Goal: Register for event/course

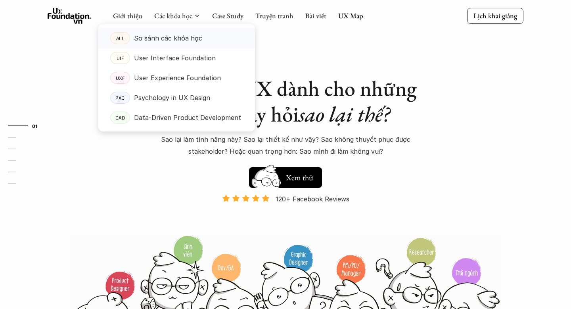
click at [177, 35] on p "So sánh các khóa học" at bounding box center [168, 38] width 68 height 12
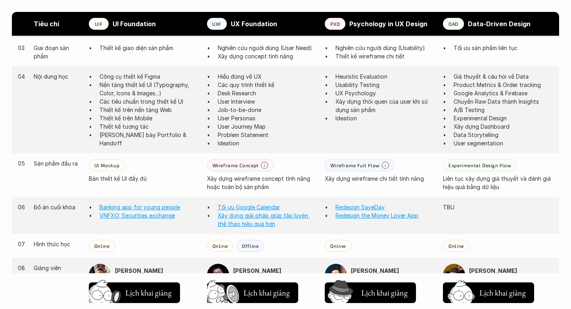
scroll to position [640, 0]
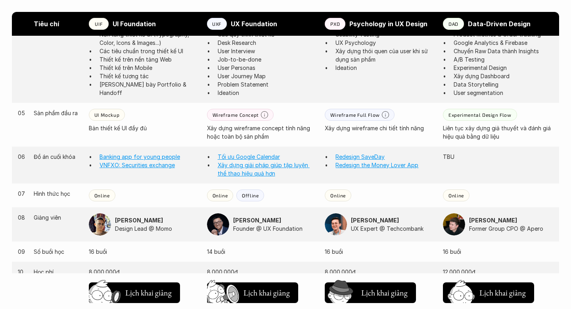
click at [101, 223] on img at bounding box center [100, 224] width 22 height 22
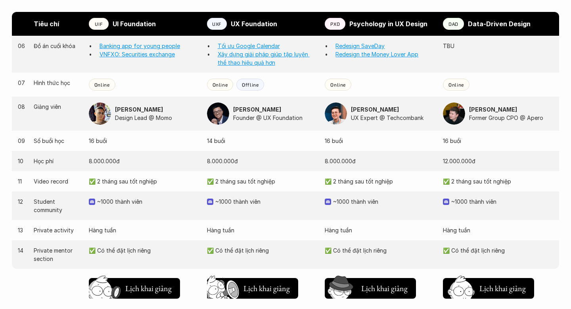
scroll to position [791, 0]
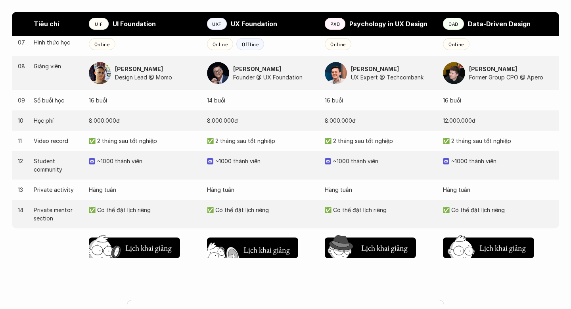
click at [231, 246] on img at bounding box center [224, 260] width 42 height 36
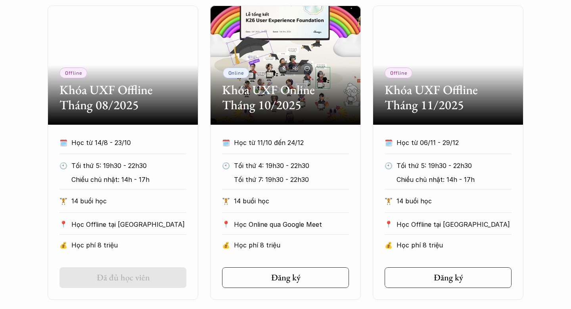
scroll to position [393, 0]
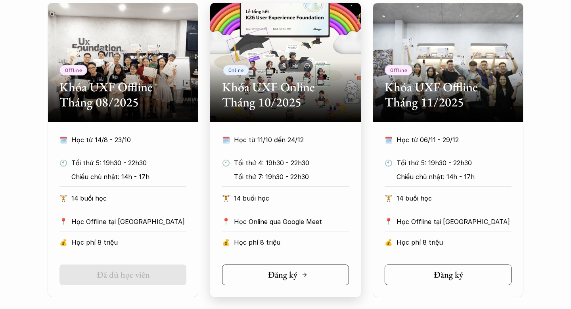
click at [267, 278] on link "Đăng ký" at bounding box center [285, 274] width 127 height 21
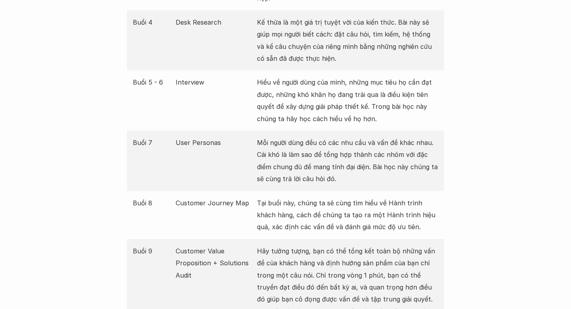
scroll to position [1274, 0]
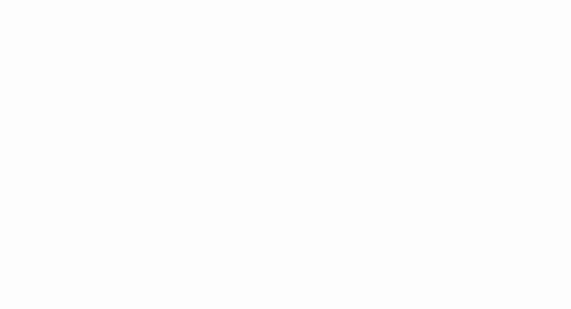
scroll to position [1180, 0]
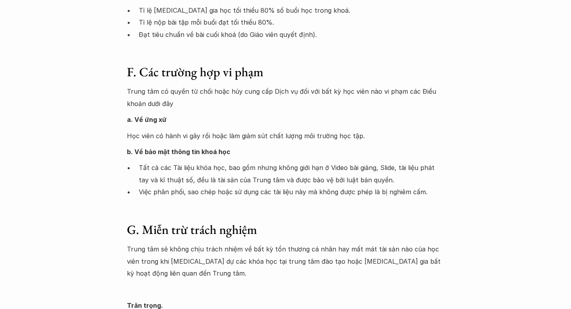
scroll to position [1234, 0]
